Goal: Task Accomplishment & Management: Manage account settings

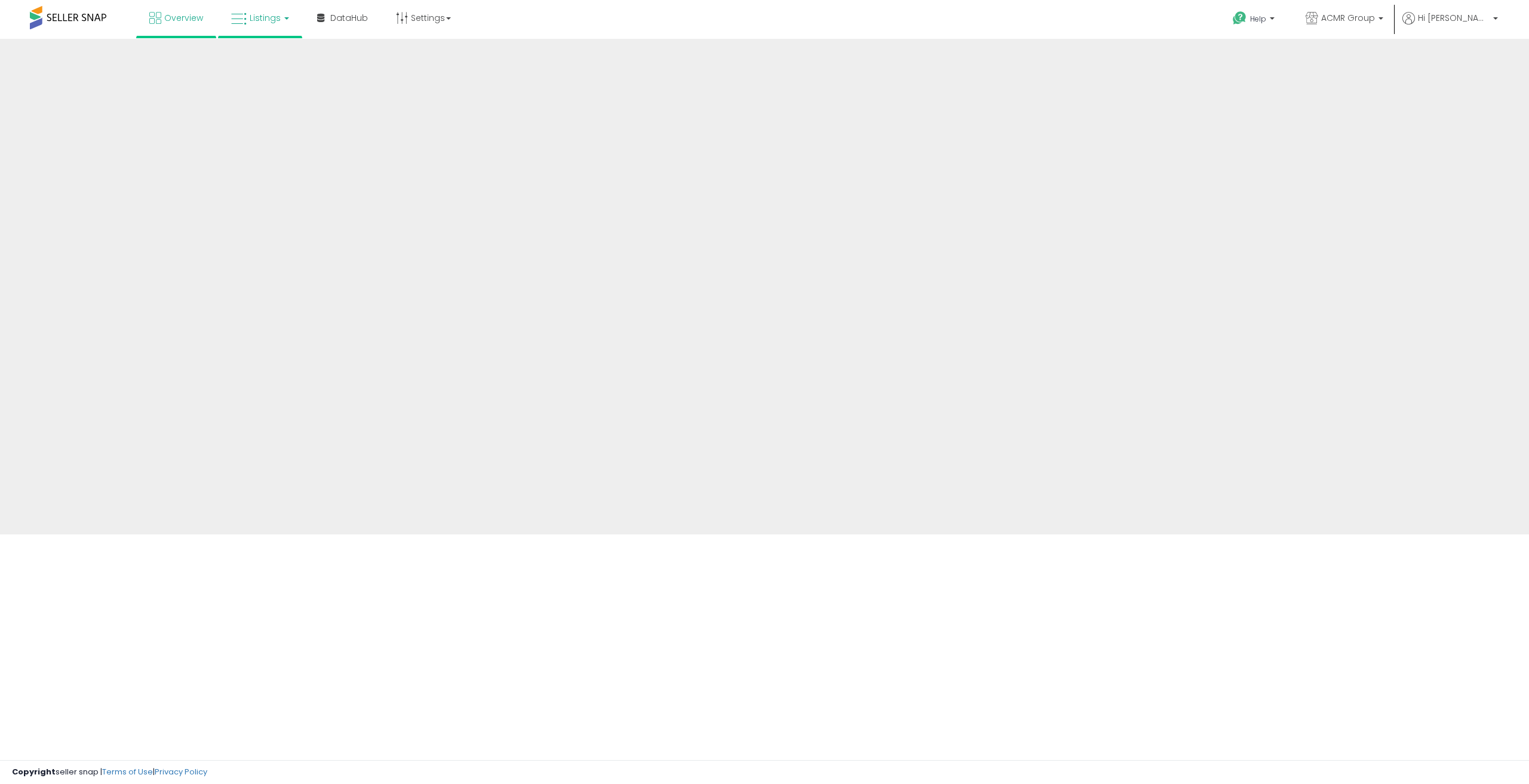
click at [273, 26] on link "Listings" at bounding box center [260, 18] width 76 height 36
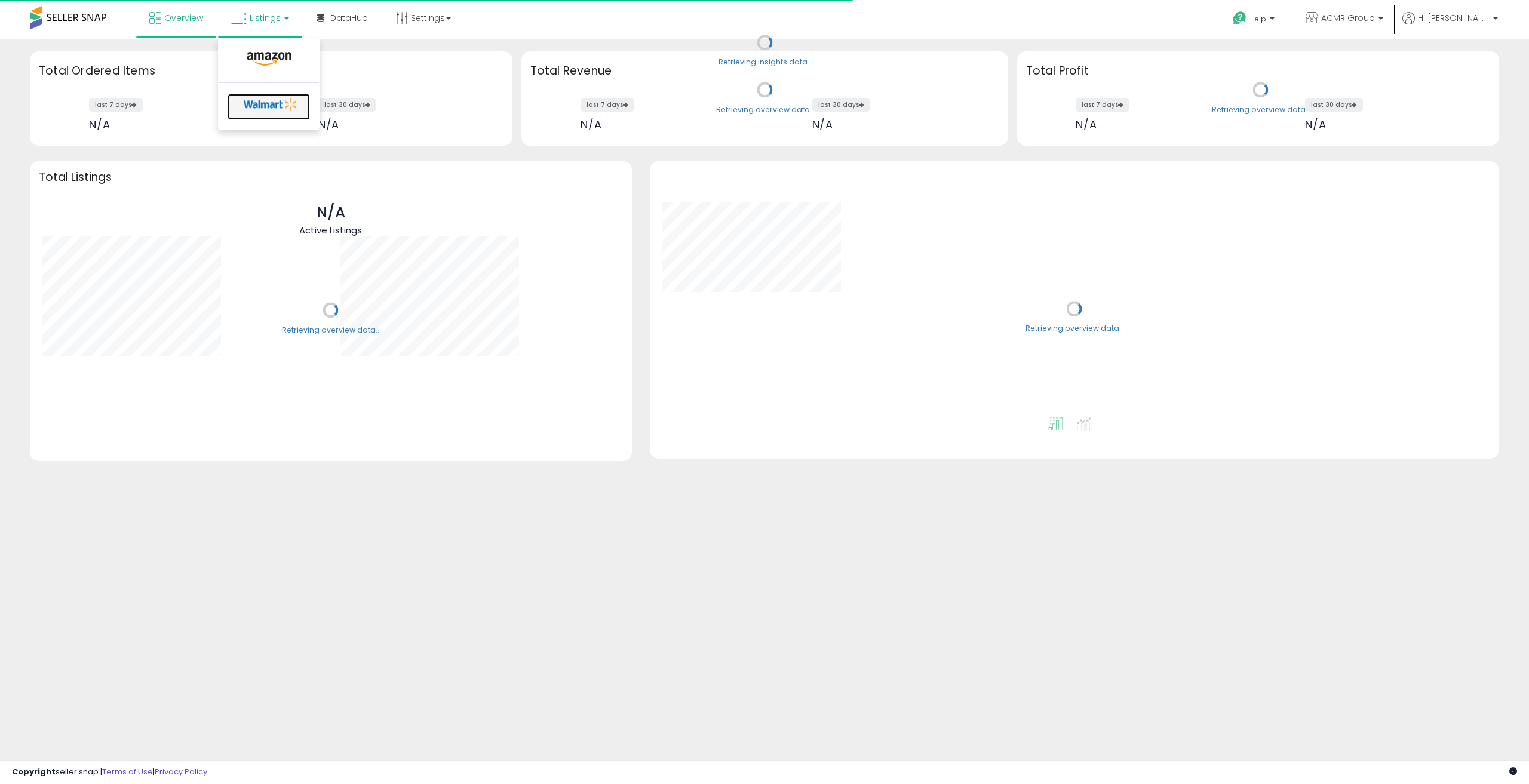
click at [258, 101] on icon at bounding box center [270, 104] width 62 height 18
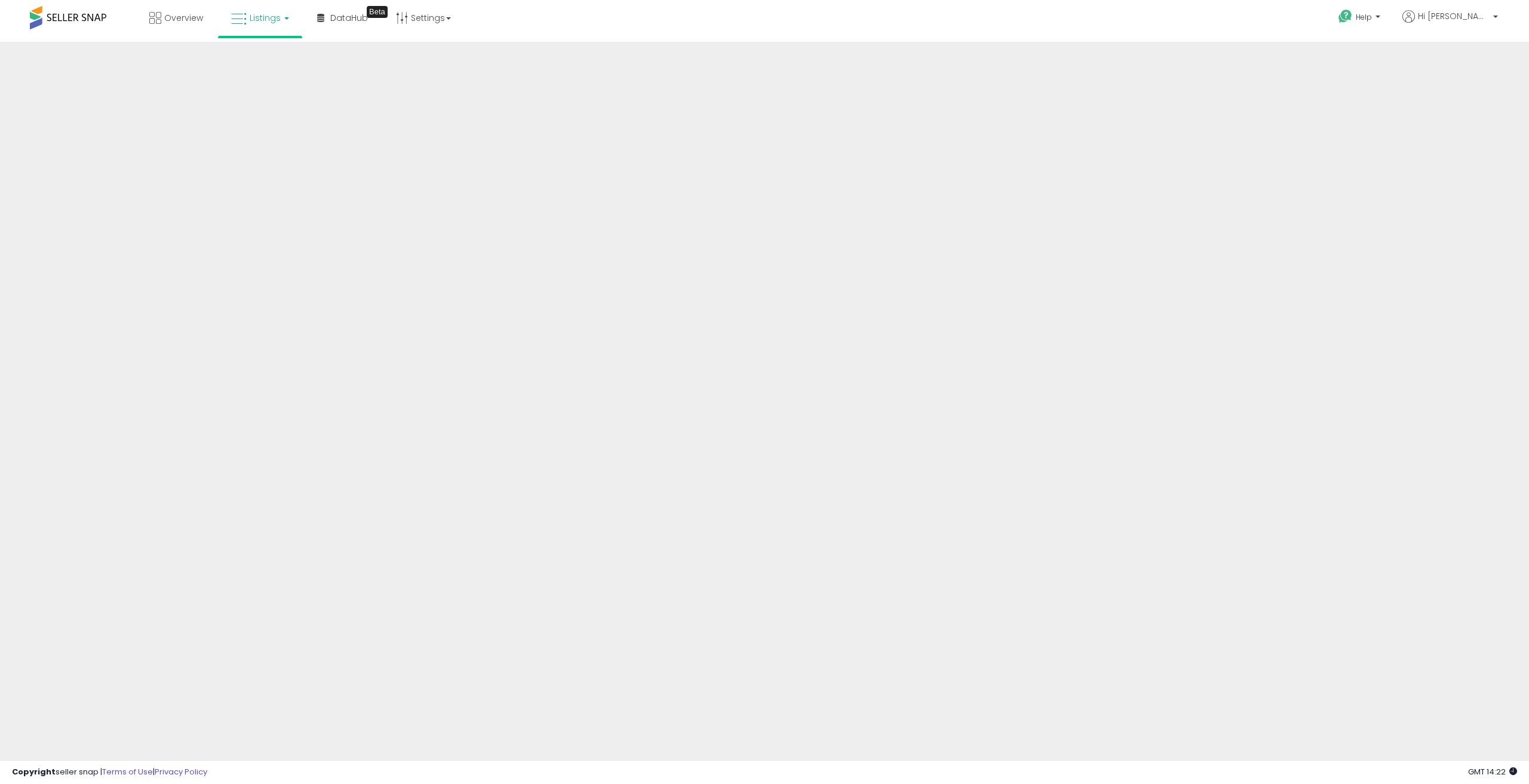
click at [276, 23] on span "Listings" at bounding box center [265, 17] width 31 height 12
click at [266, 104] on icon at bounding box center [270, 104] width 62 height 18
click at [455, 19] on link "Settings" at bounding box center [423, 18] width 73 height 36
click at [289, 23] on link "Listings" at bounding box center [260, 18] width 76 height 36
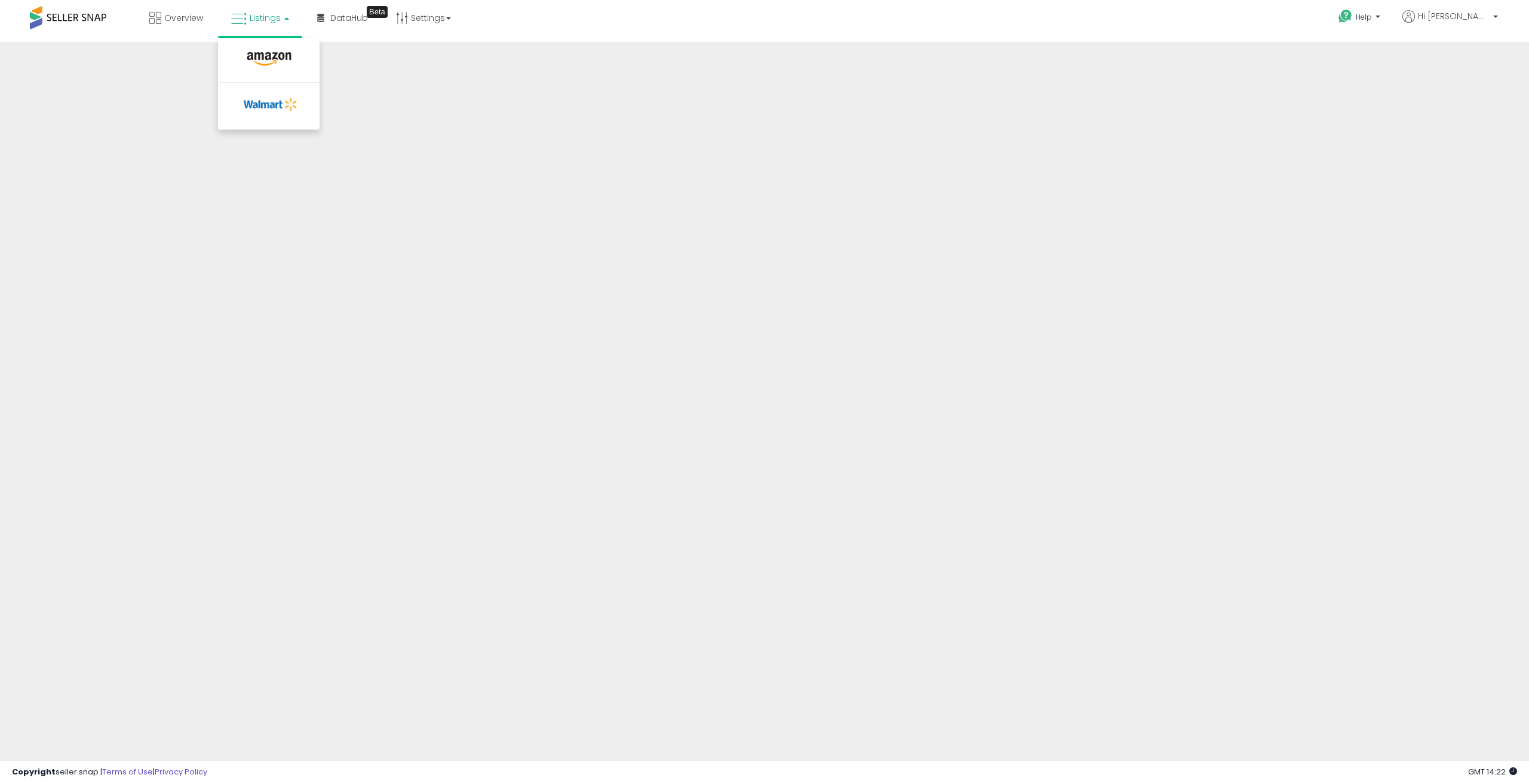
click at [289, 23] on link "Listings" at bounding box center [260, 18] width 76 height 36
click at [1372, 21] on span "Help" at bounding box center [1364, 16] width 16 height 10
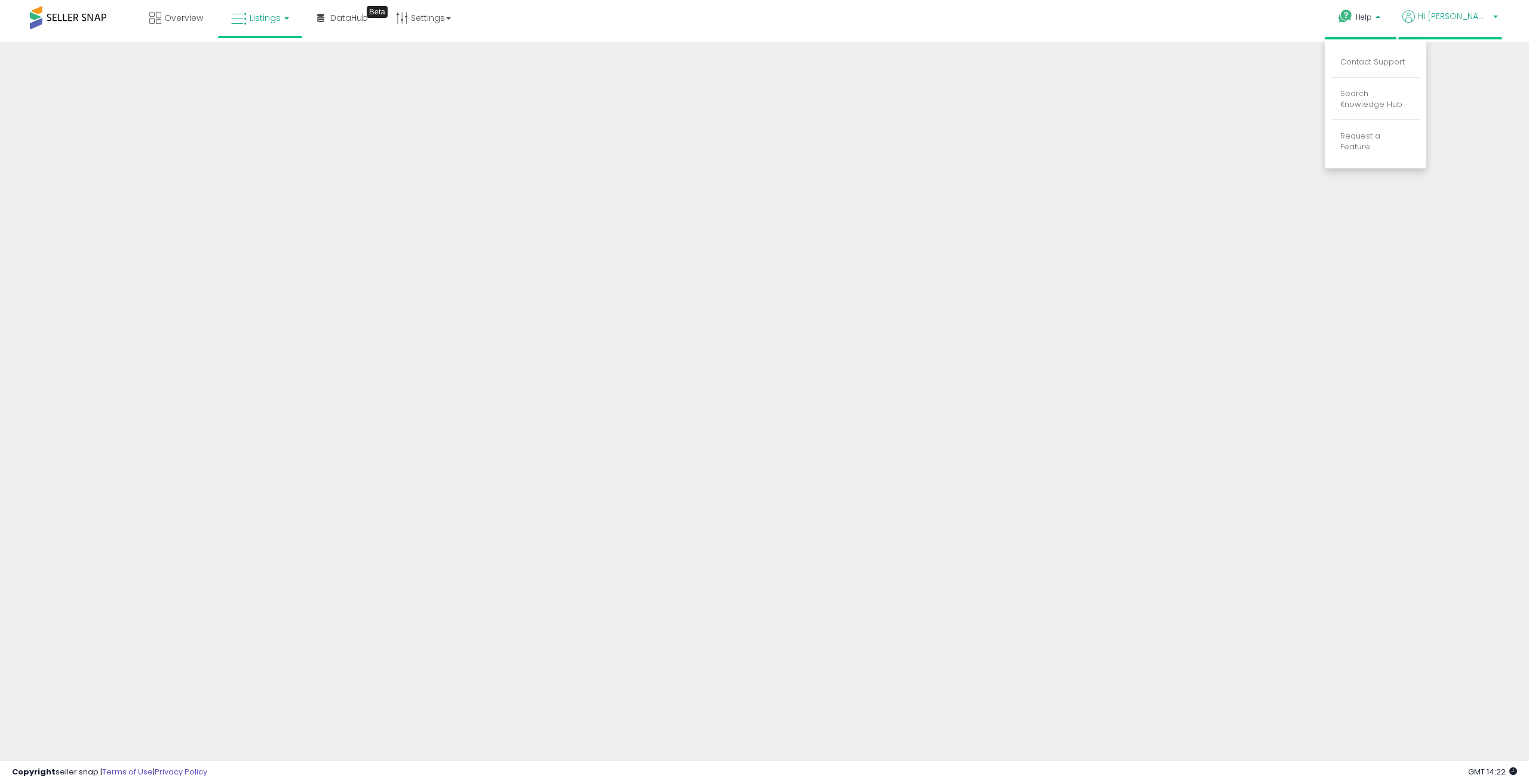
click at [1460, 17] on span "Hi [PERSON_NAME]" at bounding box center [1454, 16] width 72 height 12
click at [286, 21] on link "Listings" at bounding box center [260, 18] width 76 height 36
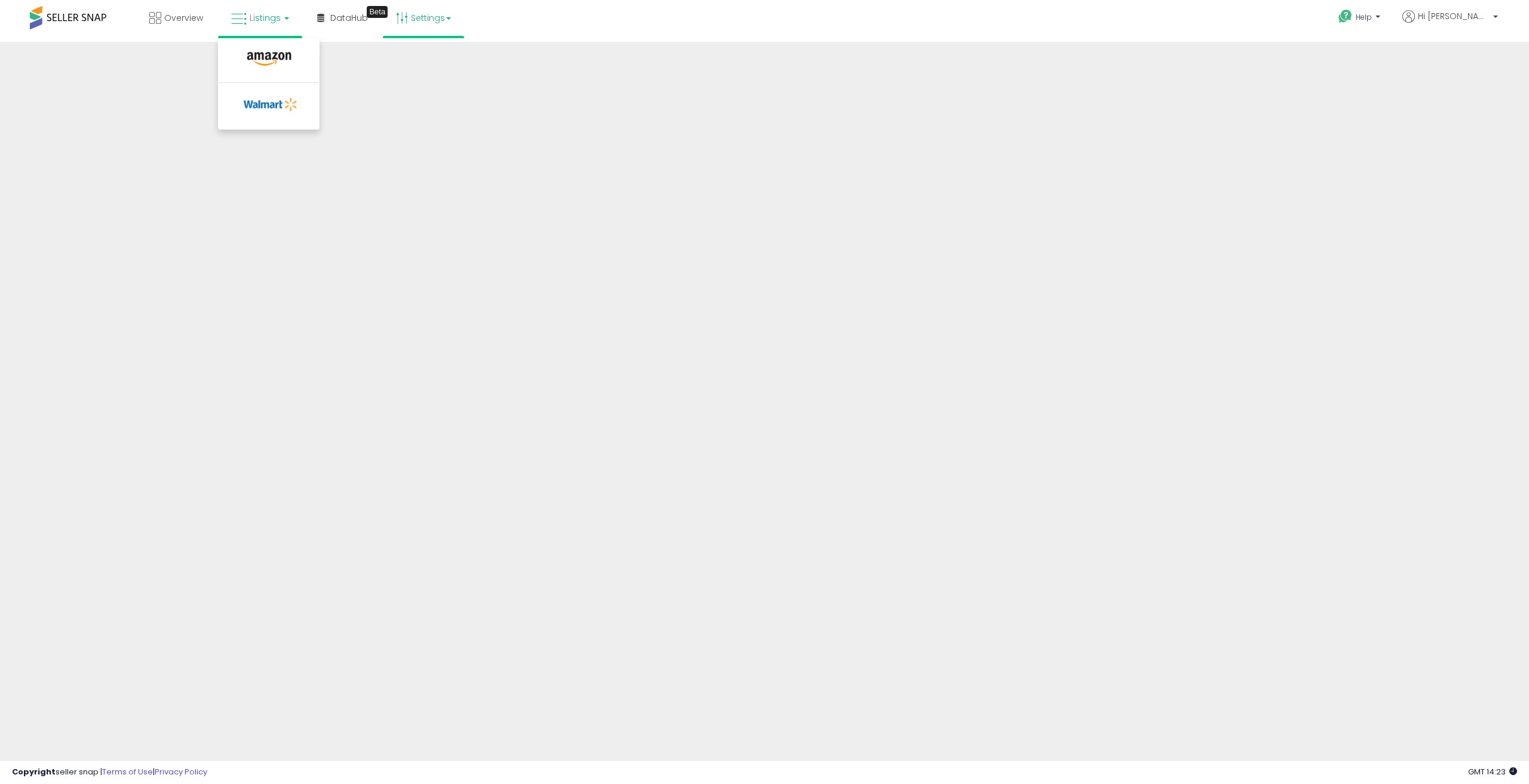
click at [429, 13] on link "Settings" at bounding box center [423, 18] width 73 height 36
click at [276, 21] on span "Listings" at bounding box center [265, 17] width 31 height 12
click at [1495, 16] on b at bounding box center [1495, 20] width 5 height 8
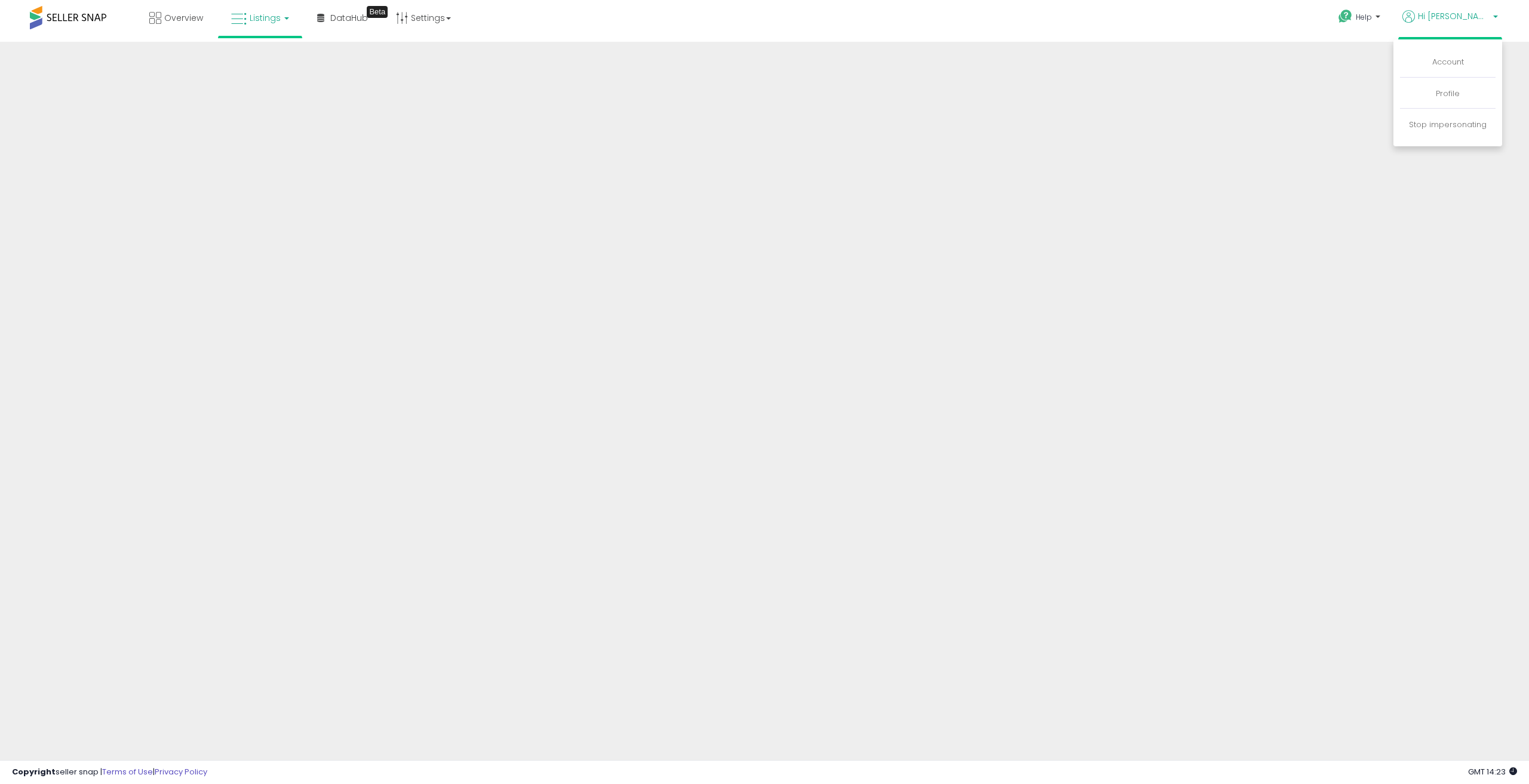
click at [274, 24] on link "Listings" at bounding box center [260, 18] width 76 height 36
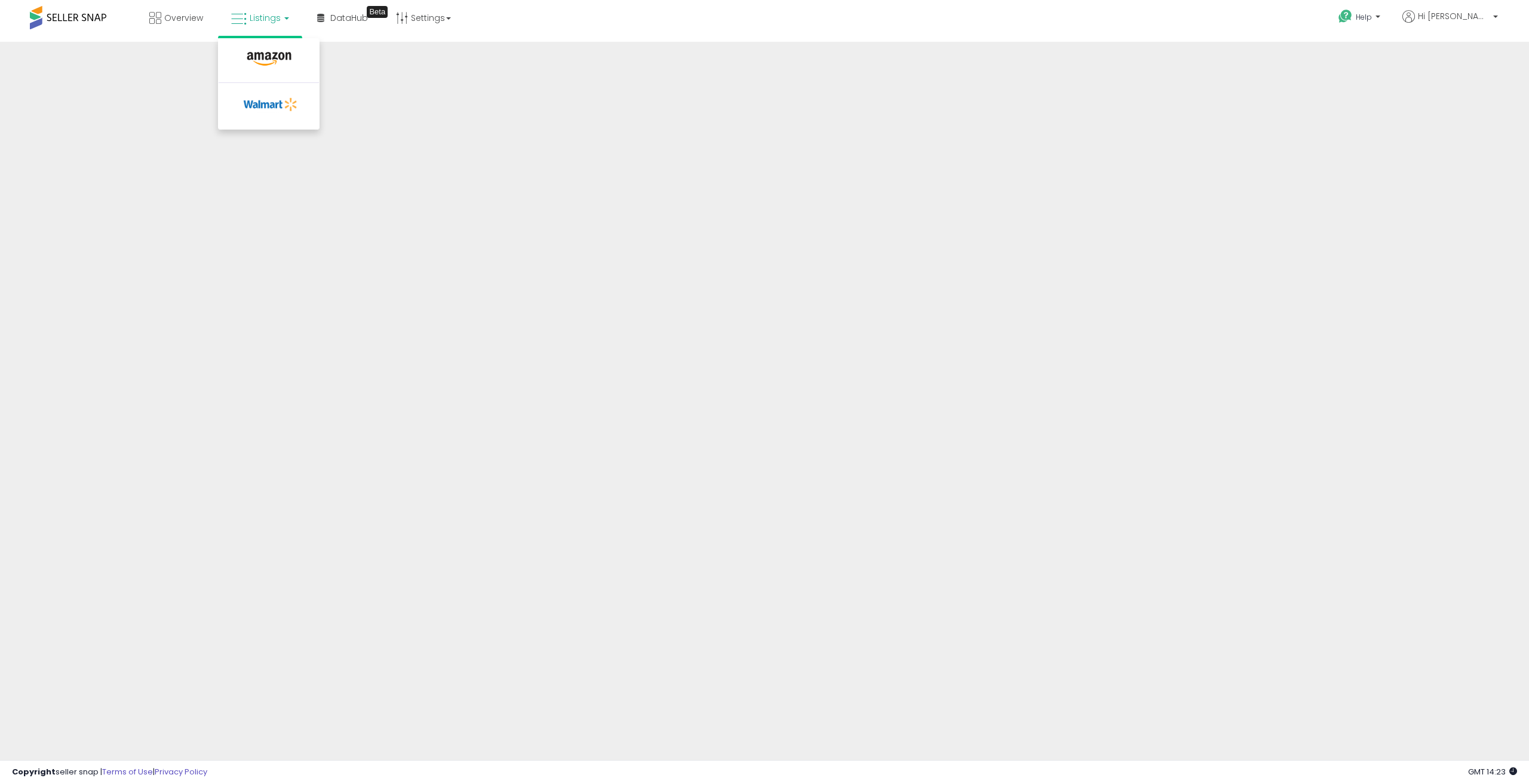
click at [1497, 7] on ul "Help Contact Support Search Knowledge Hub Request a Feature Hi [PERSON_NAME] Ac…" at bounding box center [1413, 19] width 178 height 37
click at [1482, 14] on span "Hi [PERSON_NAME]" at bounding box center [1454, 16] width 72 height 12
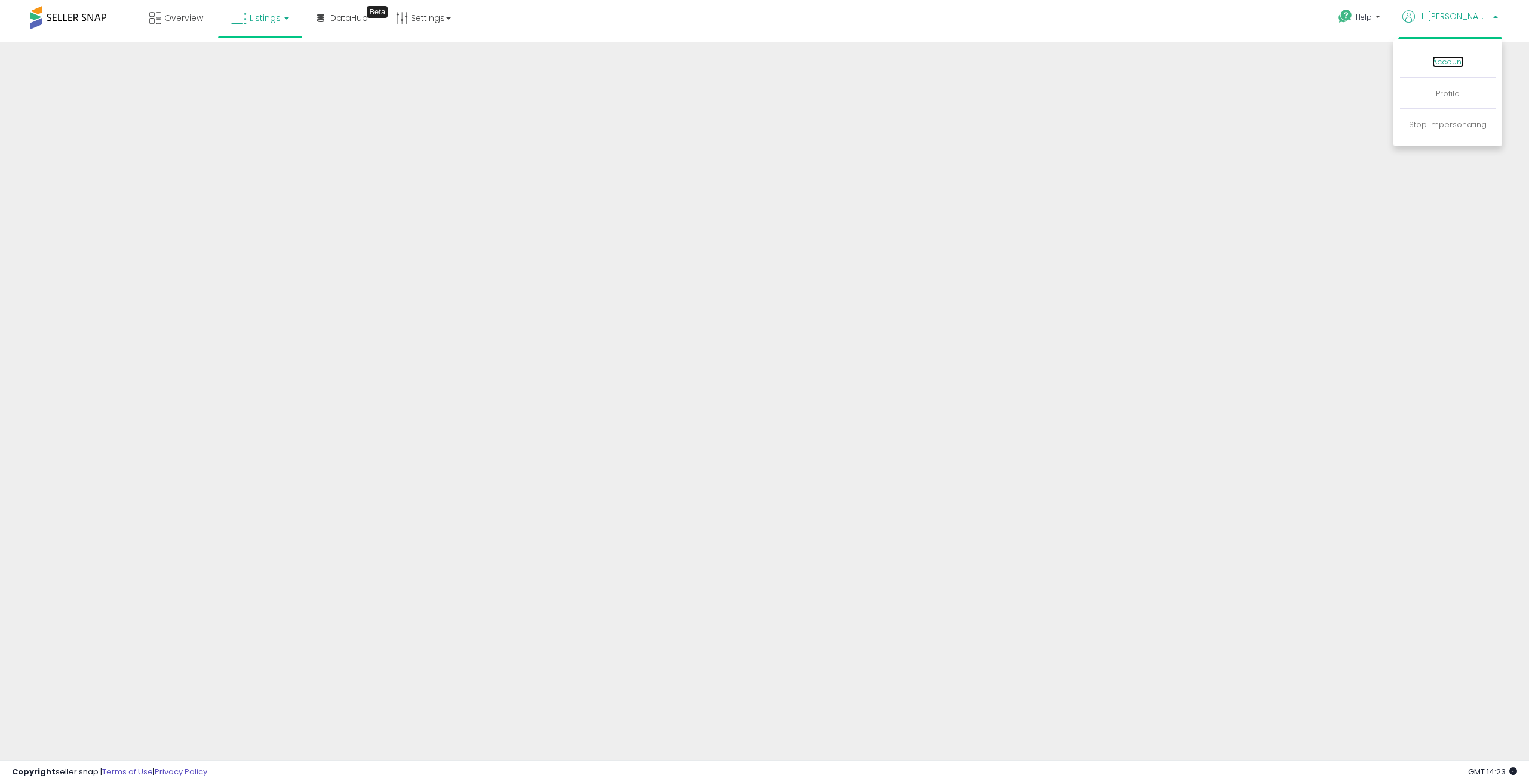
click at [1442, 58] on link "Account" at bounding box center [1448, 62] width 32 height 12
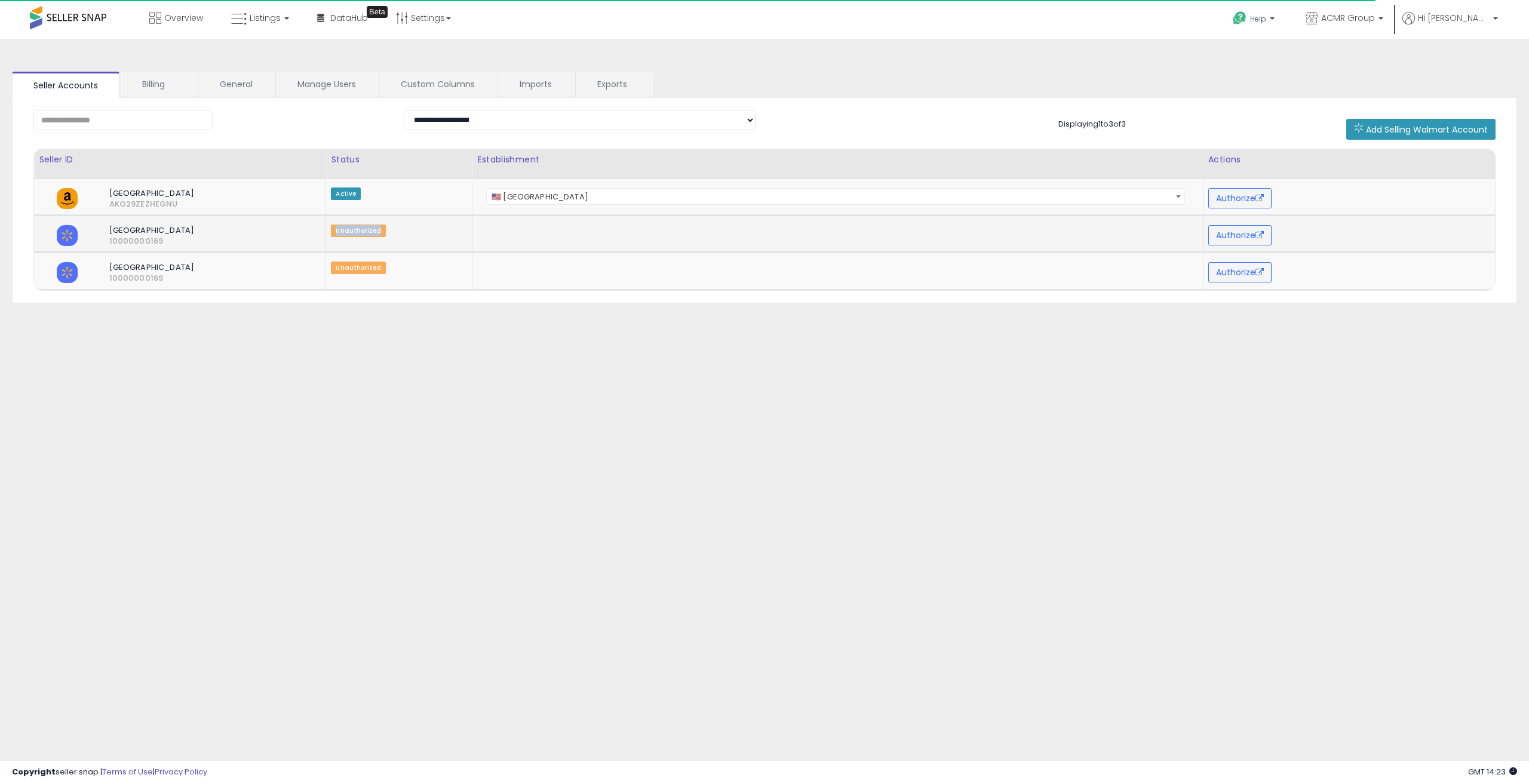
drag, startPoint x: 333, startPoint y: 231, endPoint x: 406, endPoint y: 235, distance: 73.1
click at [408, 234] on div "Unauthorized" at bounding box center [397, 230] width 132 height 11
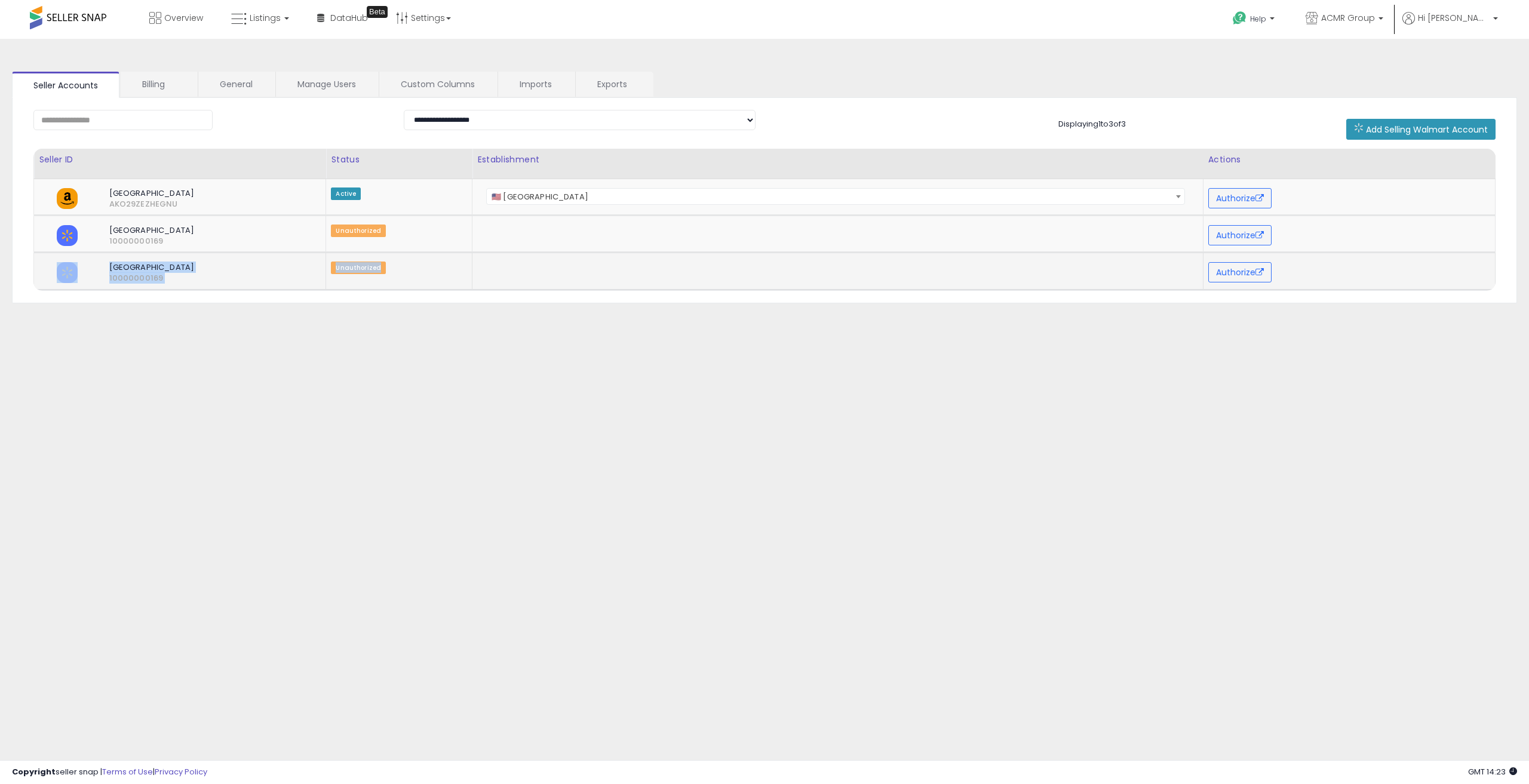
drag, startPoint x: 337, startPoint y: 278, endPoint x: 394, endPoint y: 279, distance: 57.0
click at [394, 279] on tr "North America 10000000169 Unauthorized" at bounding box center [765, 271] width 1462 height 37
click at [1482, 17] on span "Hi [PERSON_NAME]" at bounding box center [1454, 17] width 72 height 12
drag, startPoint x: 725, startPoint y: 87, endPoint x: 710, endPoint y: 86, distance: 15.0
click at [722, 87] on ul "Seller Accounts Billing General Manage Users Custom Columns Imports Exports" at bounding box center [764, 85] width 1505 height 26
